Goal: Task Accomplishment & Management: Manage account settings

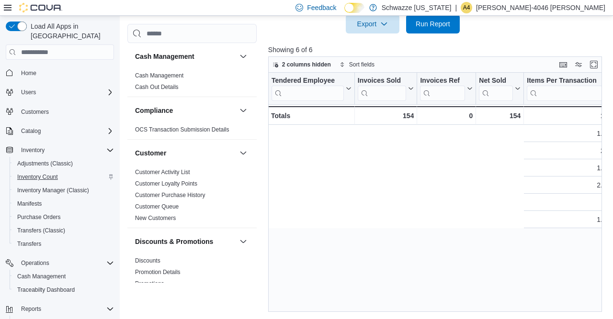
scroll to position [0, 353]
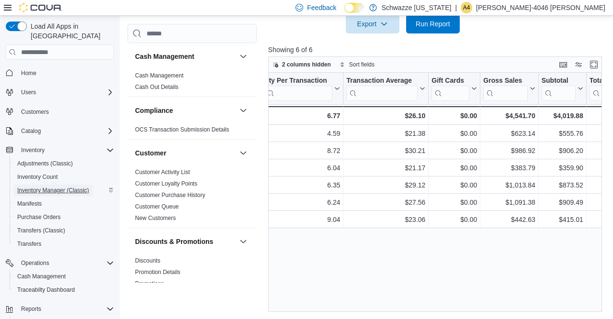
click at [63, 187] on span "Inventory Manager (Classic)" at bounding box center [53, 191] width 72 height 8
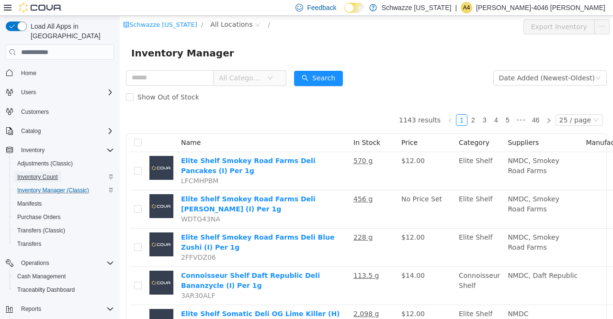
click at [43, 173] on span "Inventory Count" at bounding box center [37, 177] width 41 height 8
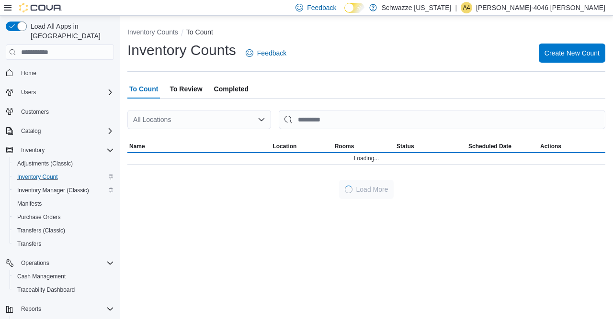
click at [187, 122] on div "All Locations" at bounding box center [199, 119] width 144 height 19
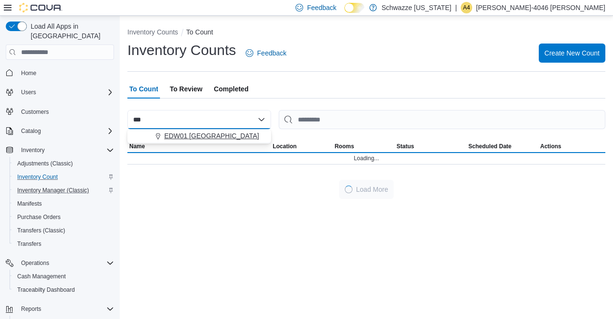
type input "***"
click at [200, 132] on span "EDW01 Farmington" at bounding box center [211, 136] width 95 height 10
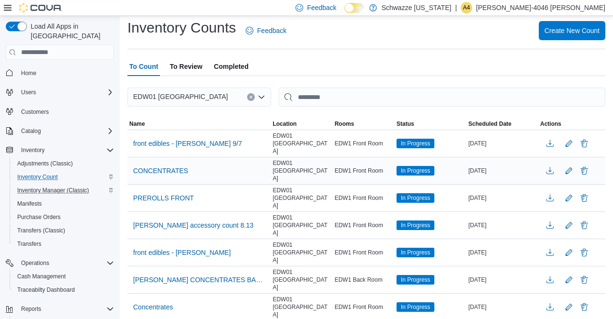
scroll to position [24, 0]
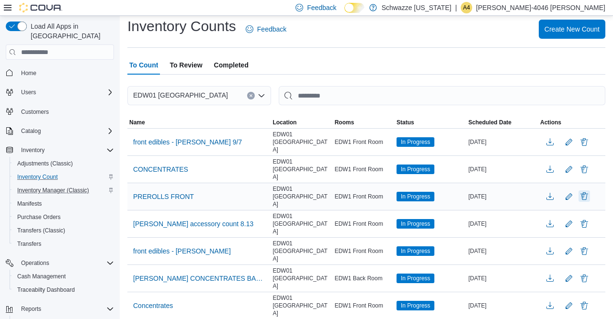
click at [586, 191] on button "Delete" at bounding box center [584, 196] width 11 height 11
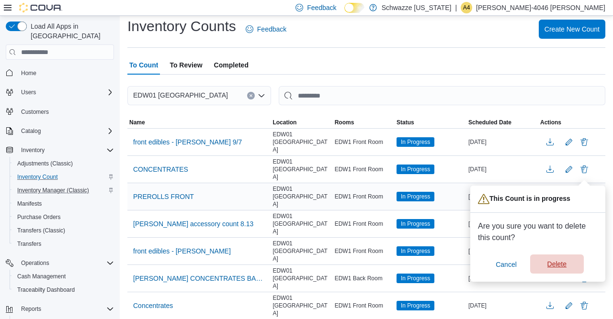
click at [552, 263] on span "Delete" at bounding box center [556, 265] width 19 height 10
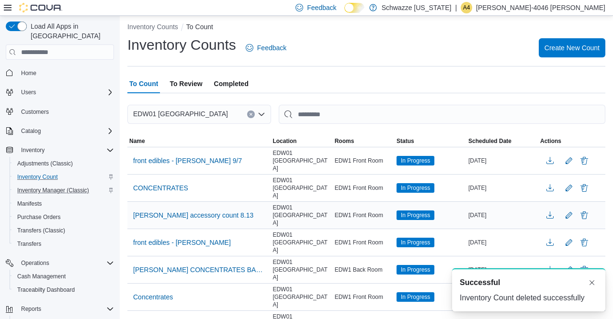
scroll to position [0, 0]
click at [592, 48] on span "Create New Count" at bounding box center [572, 48] width 55 height 10
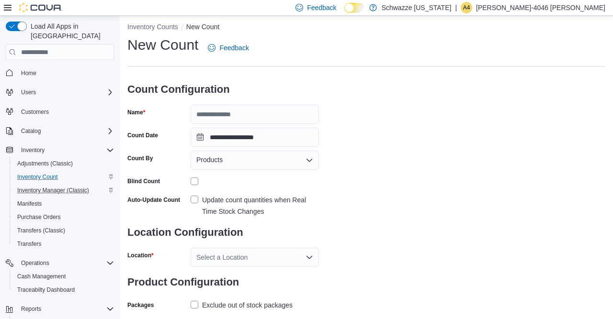
click at [569, 7] on p "Alex-4046 Rubin" at bounding box center [540, 7] width 129 height 11
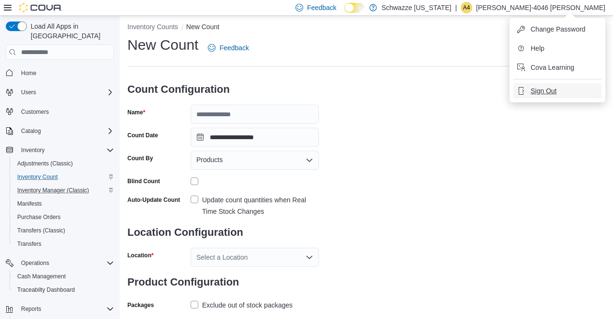
click at [547, 98] on button "Sign Out" at bounding box center [557, 90] width 88 height 15
